Goal: Task Accomplishment & Management: Use online tool/utility

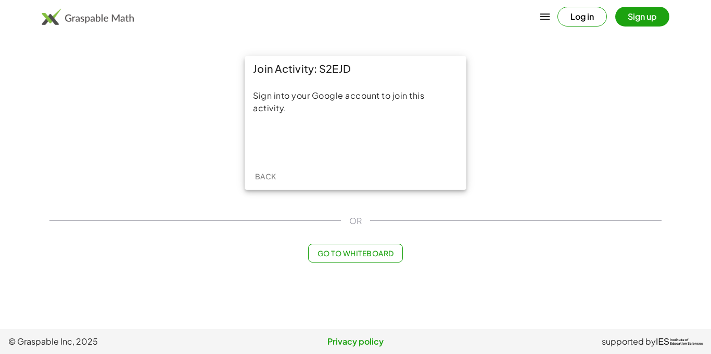
click at [347, 258] on span "Go to Whiteboard" at bounding box center [355, 253] width 76 height 9
